Goal: Information Seeking & Learning: Learn about a topic

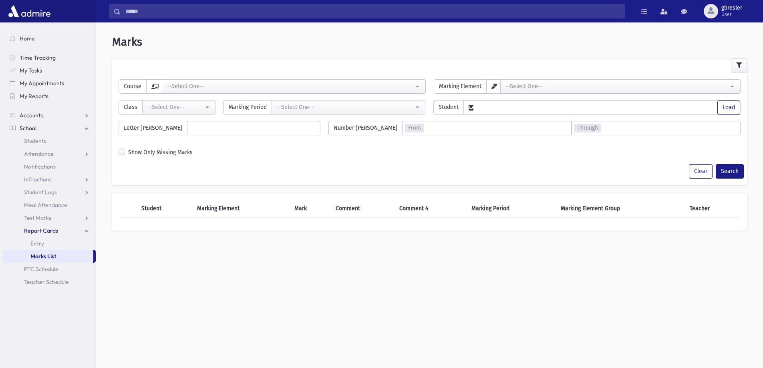
click at [36, 129] on link "School" at bounding box center [49, 128] width 93 height 13
click at [35, 139] on span "Students" at bounding box center [35, 140] width 22 height 7
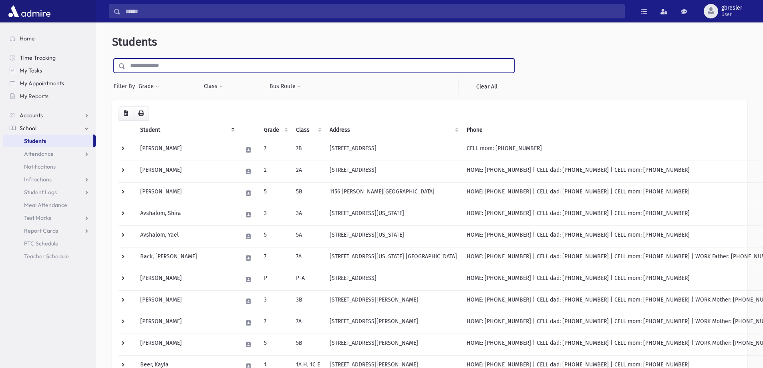
click at [184, 66] on input "text" at bounding box center [319, 66] width 389 height 14
type input "********"
click at [112, 59] on input "submit" at bounding box center [123, 64] width 22 height 11
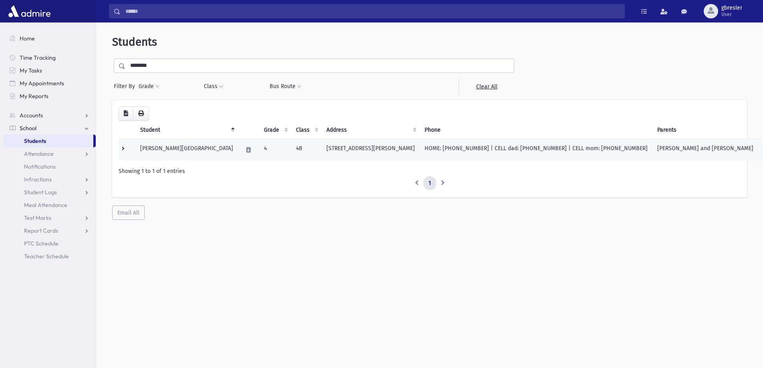
click at [173, 151] on td "Statfeld, Leora" at bounding box center [186, 150] width 103 height 22
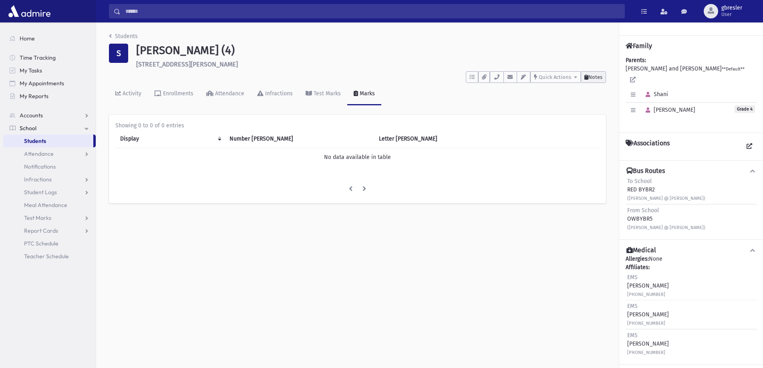
click at [602, 78] on span "Notes" at bounding box center [596, 77] width 14 height 6
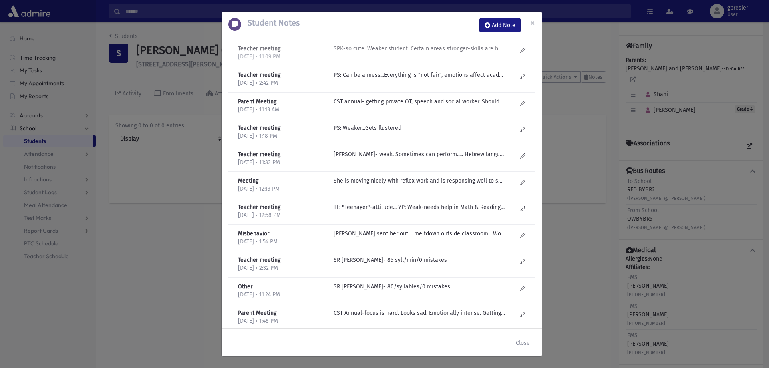
click at [437, 47] on p "SPK-so cute. Weaker student. Certain areas stronger-skills are better, comprehe…" at bounding box center [420, 48] width 172 height 8
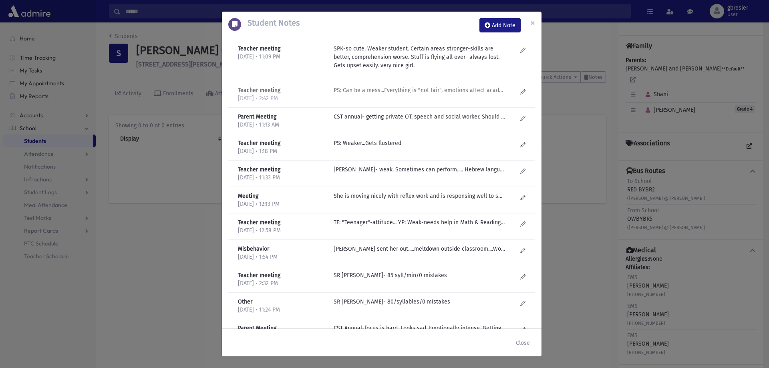
click at [444, 95] on div "PS: Can be a mess...Everything is "not fair", emotions affect academics." at bounding box center [426, 94] width 192 height 16
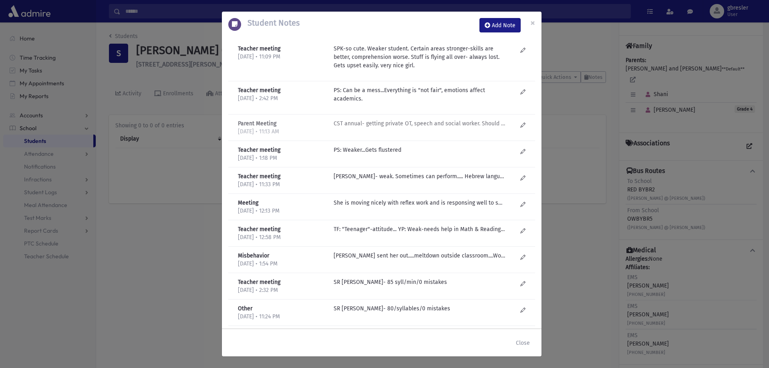
click at [434, 123] on p "CST annual- getting private OT, speech and social worker. Should we switch her …" at bounding box center [420, 123] width 172 height 8
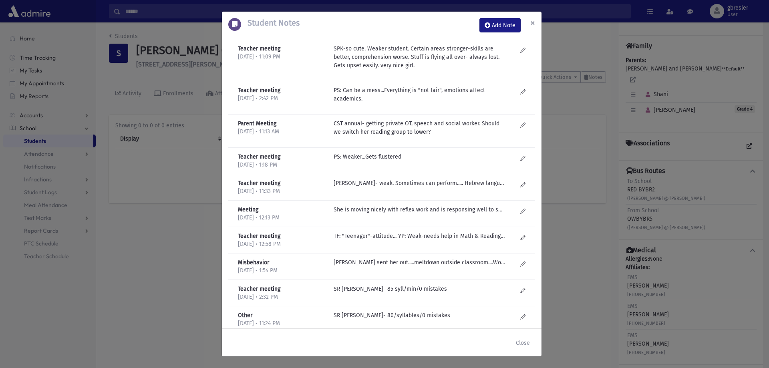
click at [533, 25] on span "×" at bounding box center [533, 22] width 5 height 11
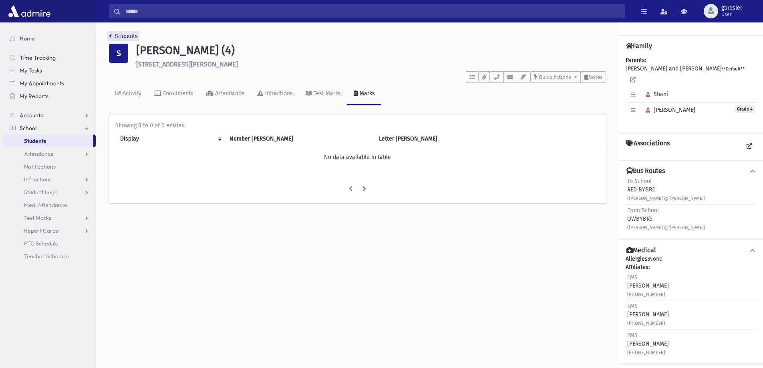
click at [129, 36] on link "Students" at bounding box center [123, 36] width 29 height 7
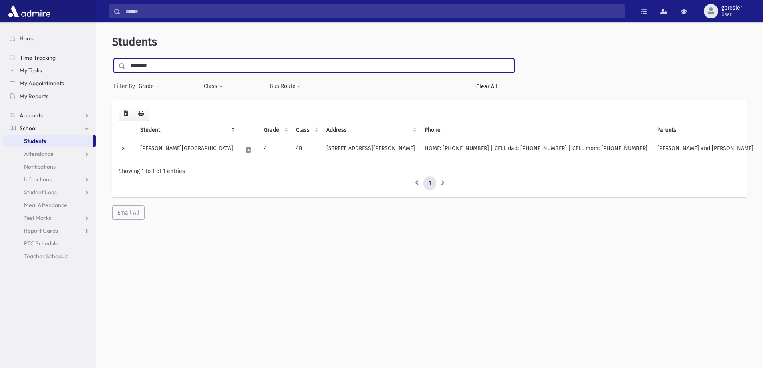
drag, startPoint x: 162, startPoint y: 68, endPoint x: 121, endPoint y: 76, distance: 41.3
click at [121, 76] on div "******** Filter By Grade * * * * * * * * * * Filter Class *** *** ** *** ** *" at bounding box center [314, 76] width 404 height 35
type input "**********"
click at [112, 59] on input "submit" at bounding box center [123, 64] width 22 height 11
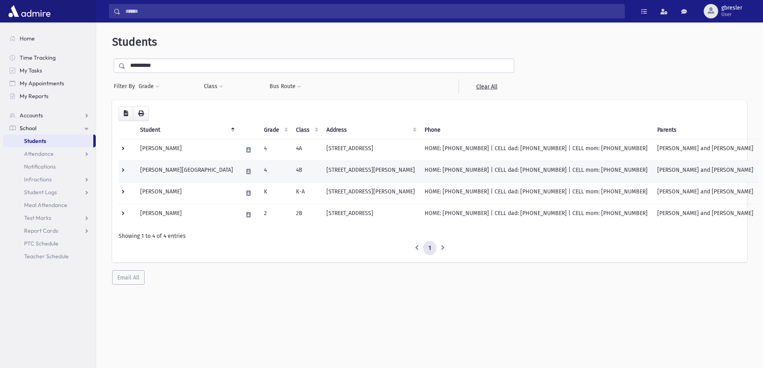
click at [164, 172] on td "[PERSON_NAME][GEOGRAPHIC_DATA]" at bounding box center [186, 172] width 103 height 22
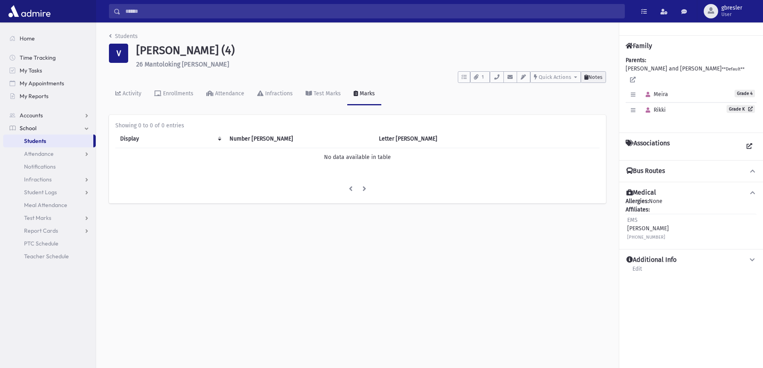
click at [596, 79] on span "Notes" at bounding box center [596, 77] width 14 height 6
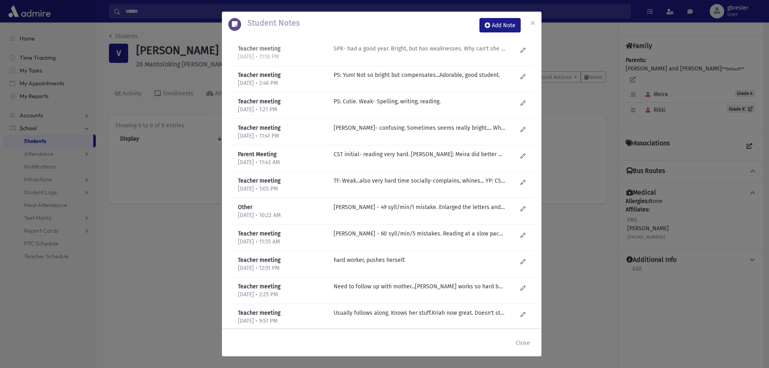
click at [439, 52] on p "SPK- had a good year. Bright, but has weaknesses. Why can't she read? doesn't a…" at bounding box center [420, 48] width 172 height 8
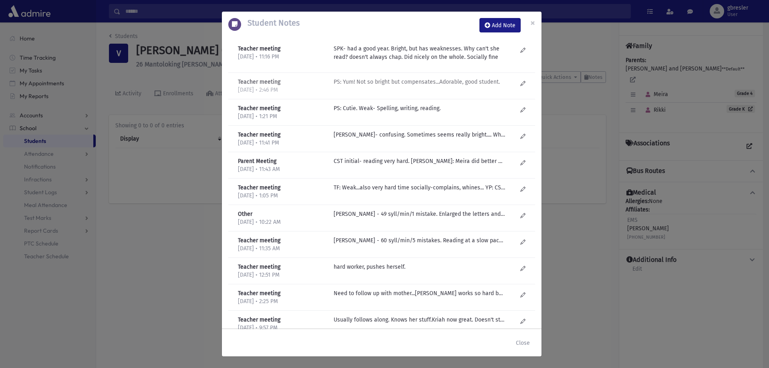
click at [423, 85] on p "PS: Yum! Not so bright but compensates...Adorable, good student." at bounding box center [420, 82] width 172 height 8
click at [391, 163] on p "CST initial- reading very hard. R Schepansky: Meira did better with context tha…" at bounding box center [420, 161] width 172 height 8
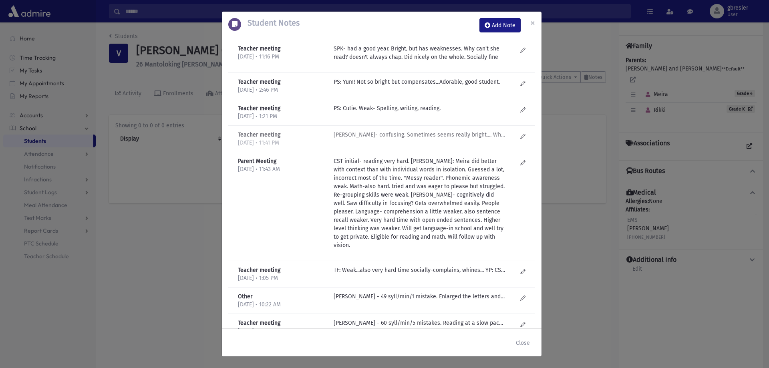
click at [432, 136] on p "SP Krauss- confusing. Sometimes seems really bright.... What's keeping her back…" at bounding box center [420, 135] width 172 height 8
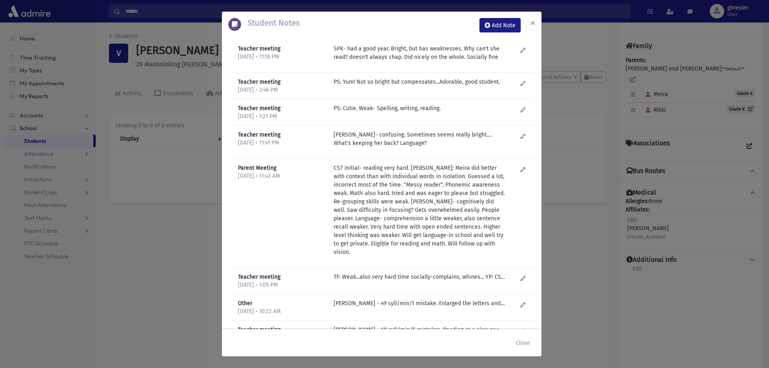
click at [534, 20] on span "×" at bounding box center [533, 22] width 5 height 11
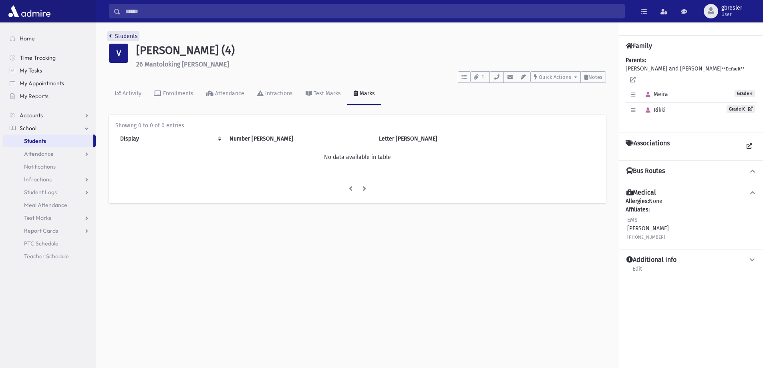
click at [122, 35] on link "Students" at bounding box center [123, 36] width 29 height 7
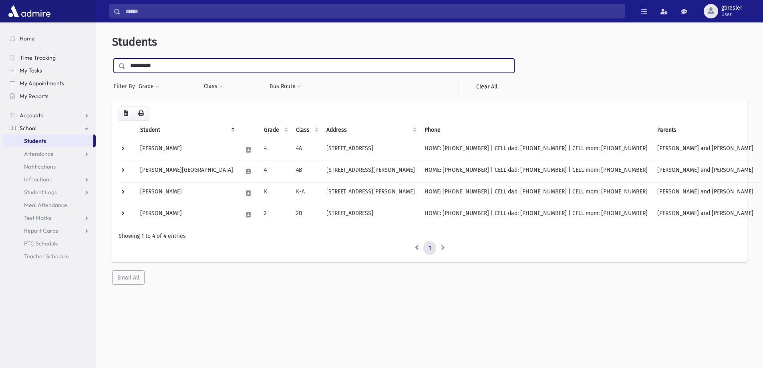
drag, startPoint x: 186, startPoint y: 60, endPoint x: 117, endPoint y: 71, distance: 68.9
click at [118, 69] on div "**********" at bounding box center [314, 66] width 401 height 14
type input "********"
click at [112, 59] on input "submit" at bounding box center [123, 64] width 22 height 11
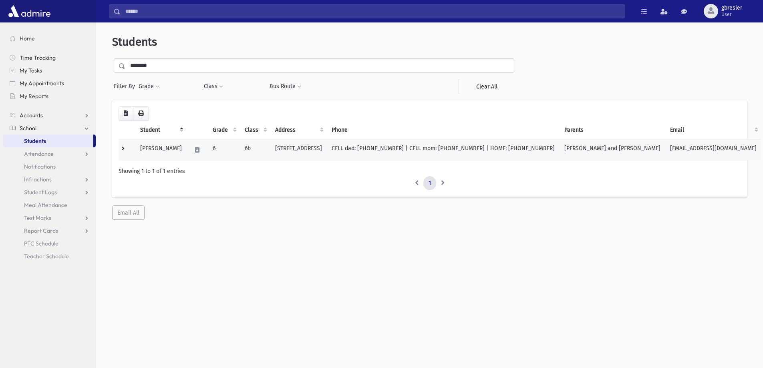
click at [154, 150] on td "[PERSON_NAME]" at bounding box center [160, 150] width 51 height 22
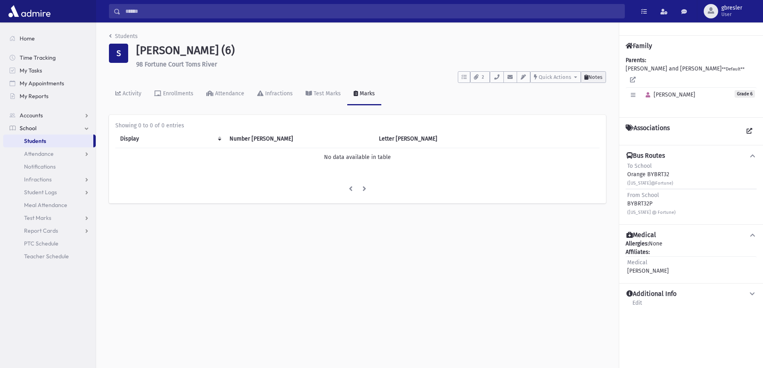
click at [590, 76] on span "Notes" at bounding box center [596, 77] width 14 height 6
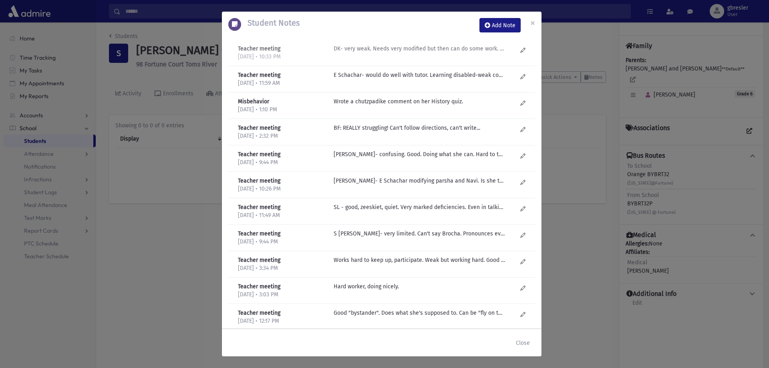
click at [445, 50] on p "DK- very weak. Needs very modified but then can do some work. Doesn't ask for h…" at bounding box center [420, 48] width 172 height 8
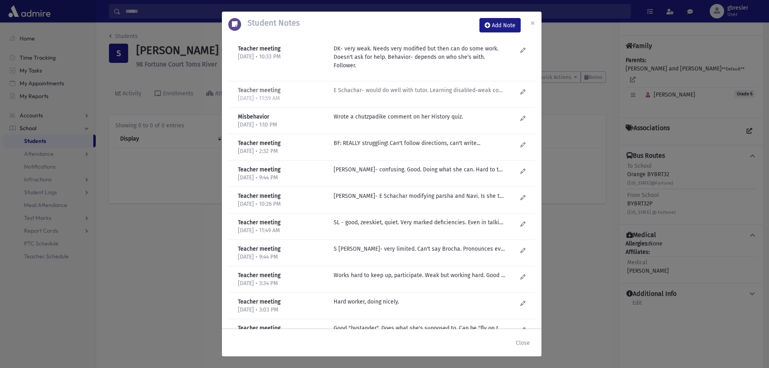
click at [411, 92] on p "E Schachar- would do well with tutor. Learning disabled-weak comprehension. Lan…" at bounding box center [420, 90] width 172 height 8
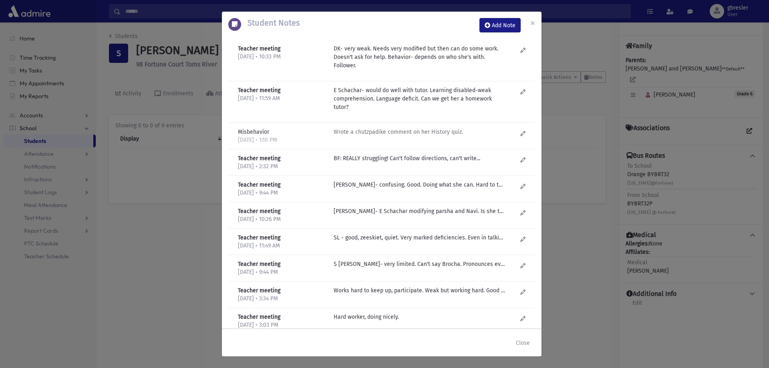
click at [402, 132] on p "Wrote a chutzpadike comment on her History quiz." at bounding box center [420, 132] width 172 height 8
click at [404, 164] on div "BF: REALLY struggling! Can't follow directions, can't write..." at bounding box center [426, 162] width 192 height 16
click at [401, 187] on p "[PERSON_NAME]- confusing. Good. Doing what she can. Hard to tell if she's tryin…" at bounding box center [420, 185] width 172 height 8
